Goal: Task Accomplishment & Management: Manage account settings

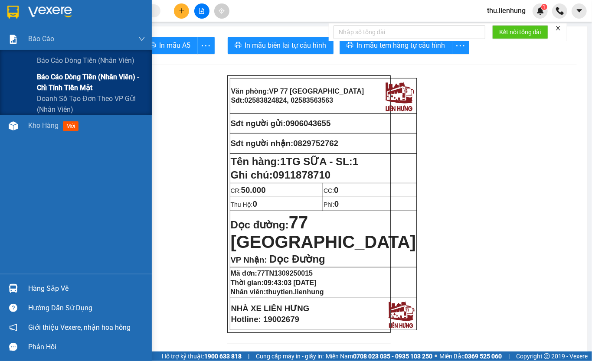
click at [56, 80] on span "Báo cáo dòng tiền (nhân viên) - chỉ tính tiền mặt" at bounding box center [91, 83] width 108 height 22
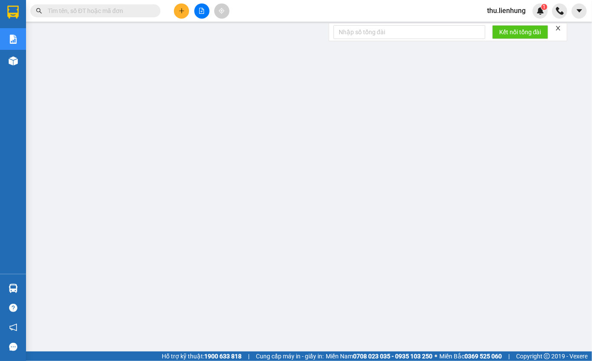
click at [500, 10] on span "thu.lienhung" at bounding box center [506, 10] width 52 height 11
click at [498, 26] on span "Đăng xuất" at bounding box center [511, 27] width 36 height 10
